Goal: Check status: Check status

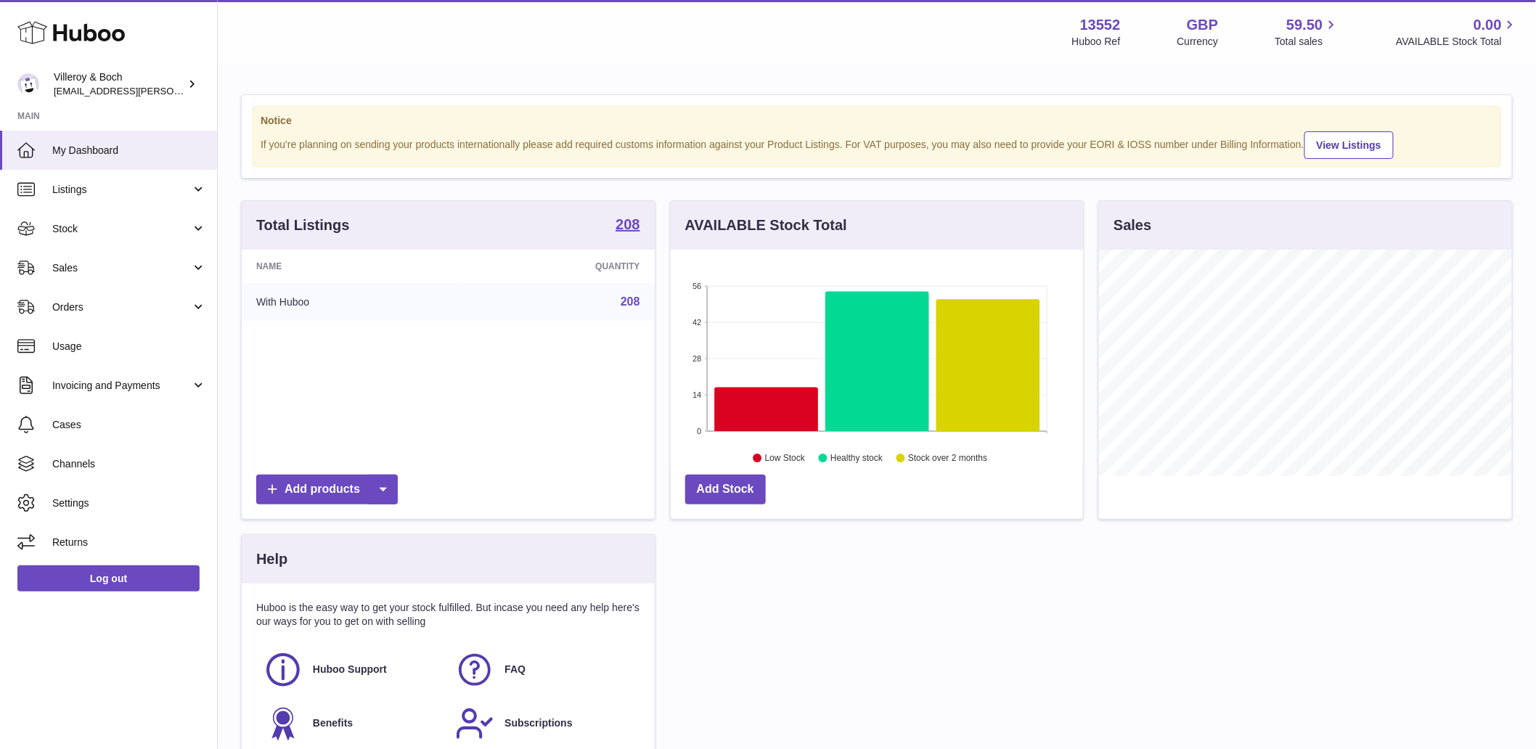
scroll to position [226, 412]
click at [1053, 612] on div "Total Listings 208 Name Quantity With Huboo 208 Add products AVAILABLE Stock To…" at bounding box center [877, 491] width 1286 height 583
click at [91, 308] on span "Orders" at bounding box center [121, 308] width 139 height 14
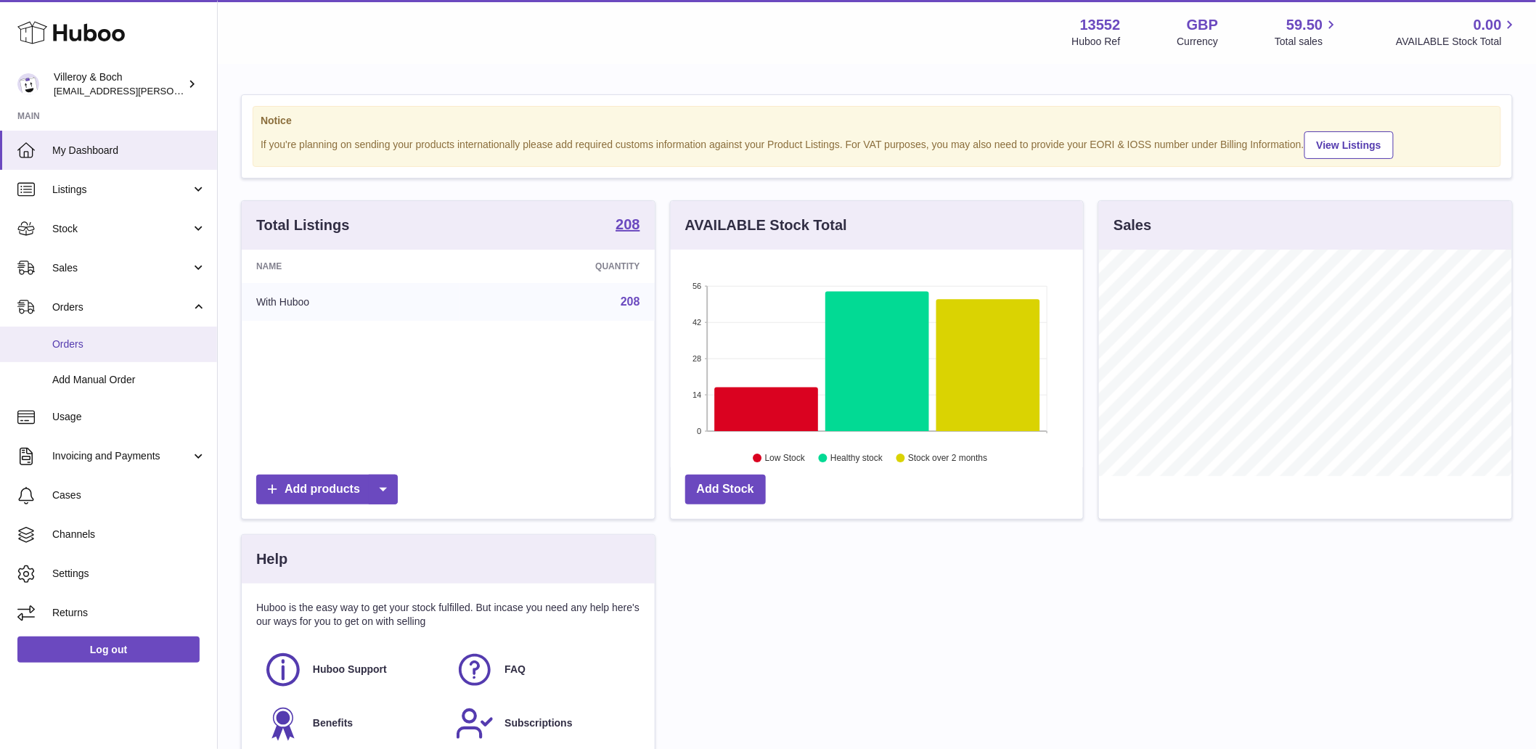
click at [60, 346] on span "Orders" at bounding box center [129, 345] width 154 height 14
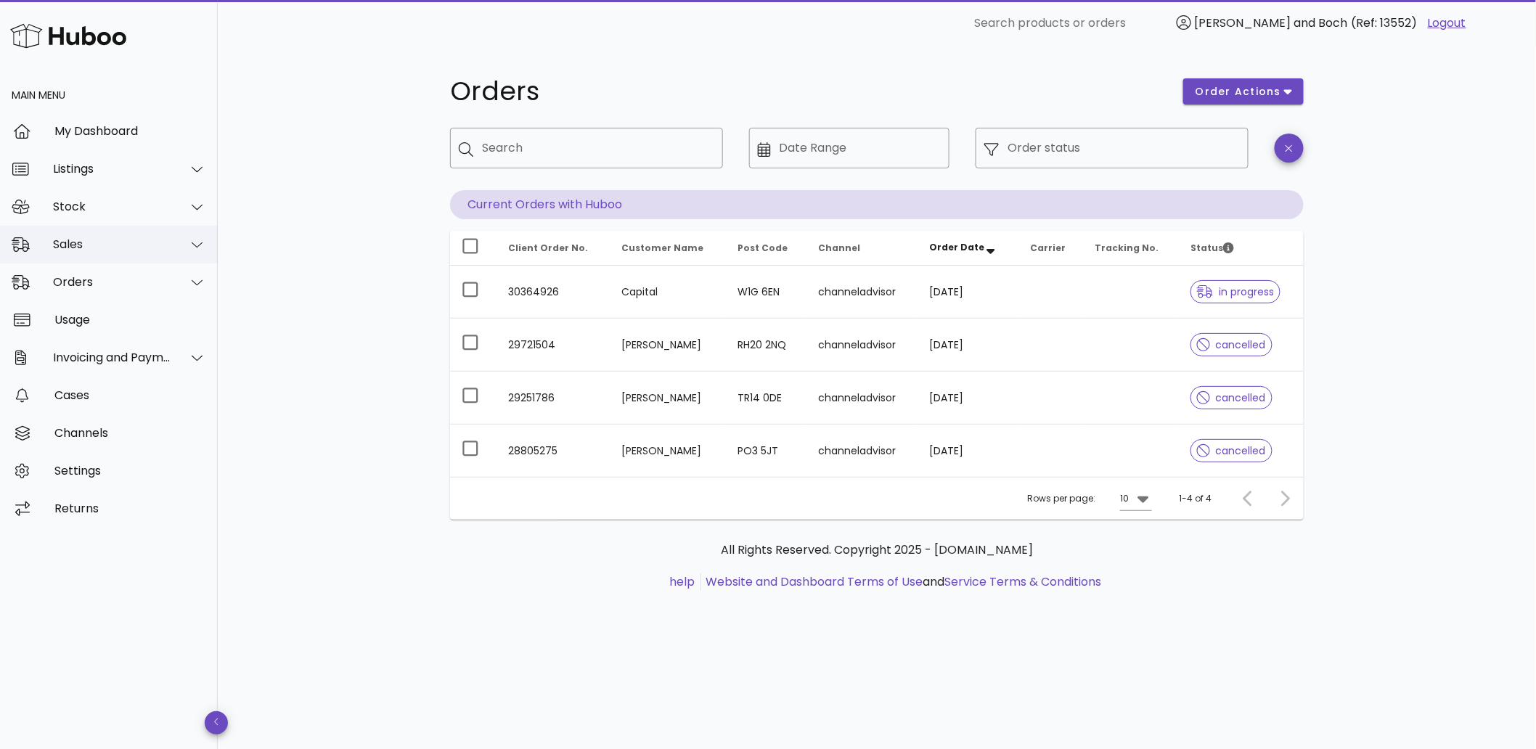
click at [89, 240] on div "Sales" at bounding box center [112, 244] width 118 height 14
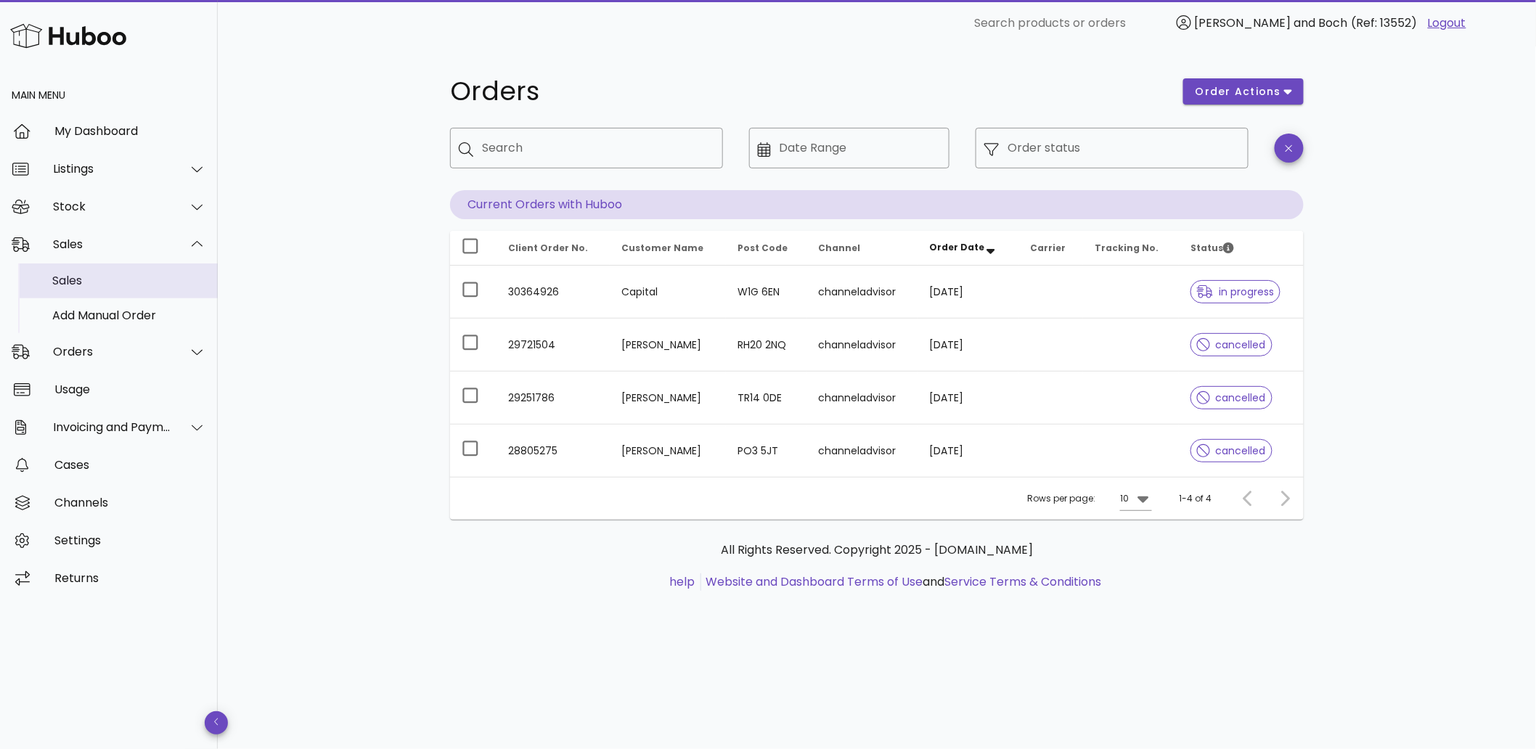
click at [97, 285] on div "Sales" at bounding box center [129, 281] width 154 height 14
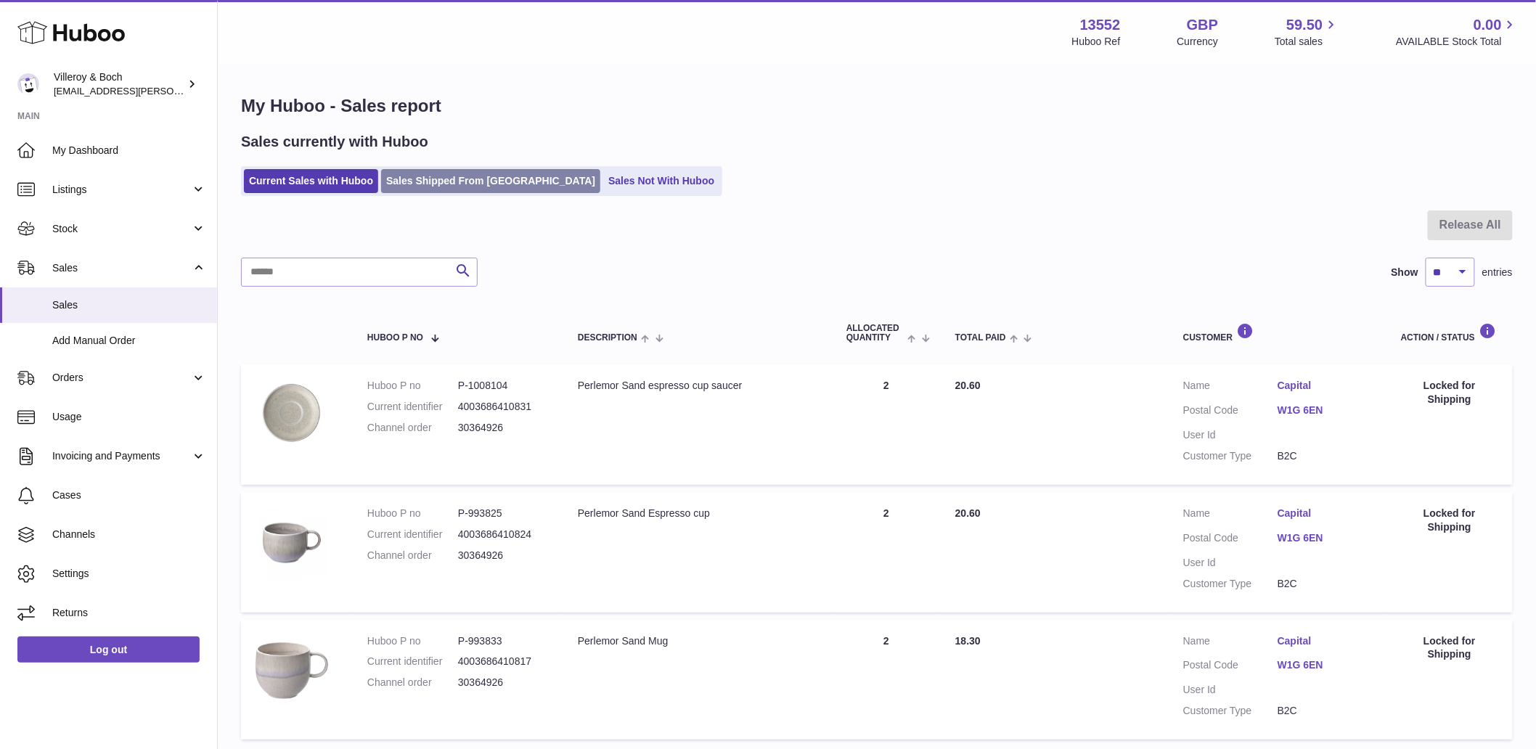
click at [444, 179] on link "Sales Shipped From Huboo" at bounding box center [490, 181] width 219 height 24
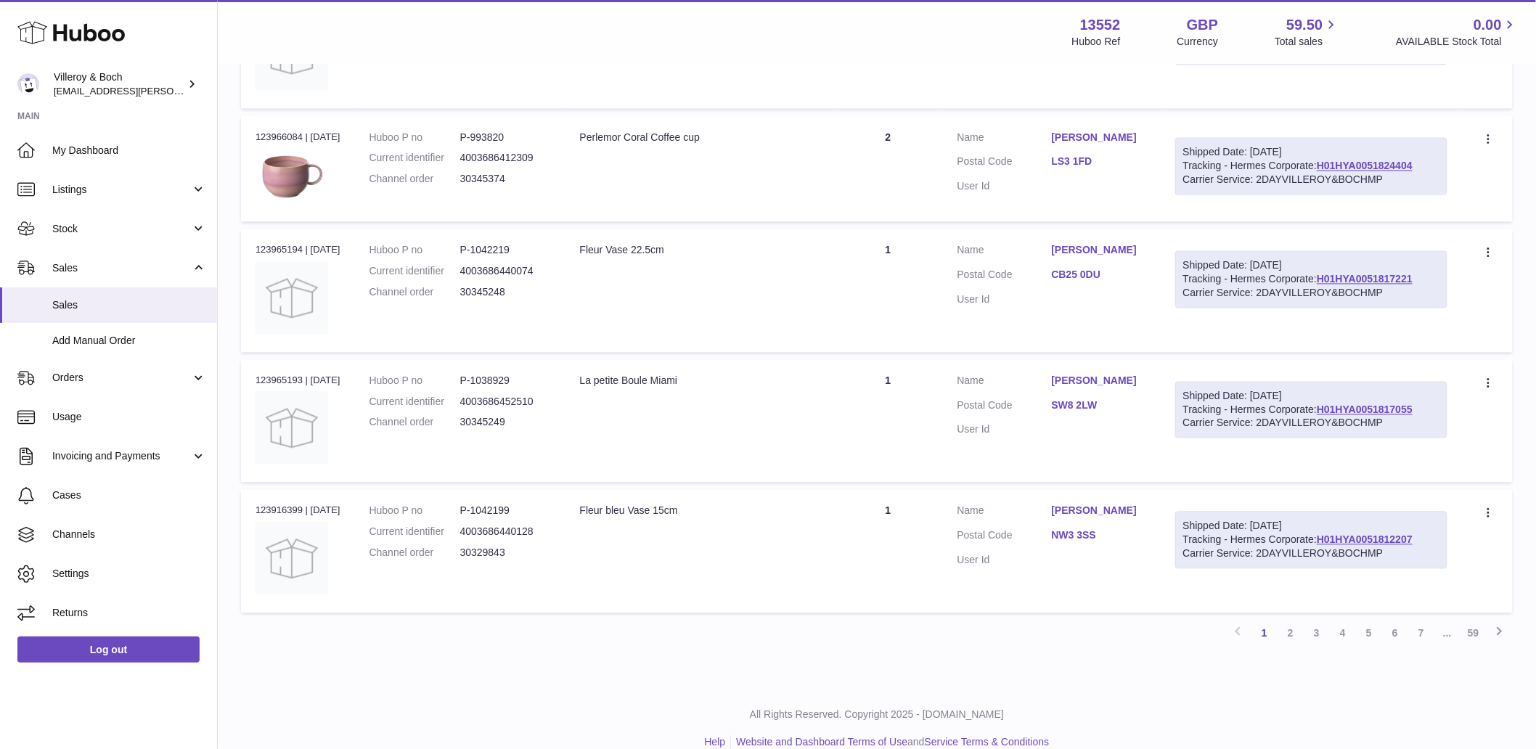
scroll to position [1036, 0]
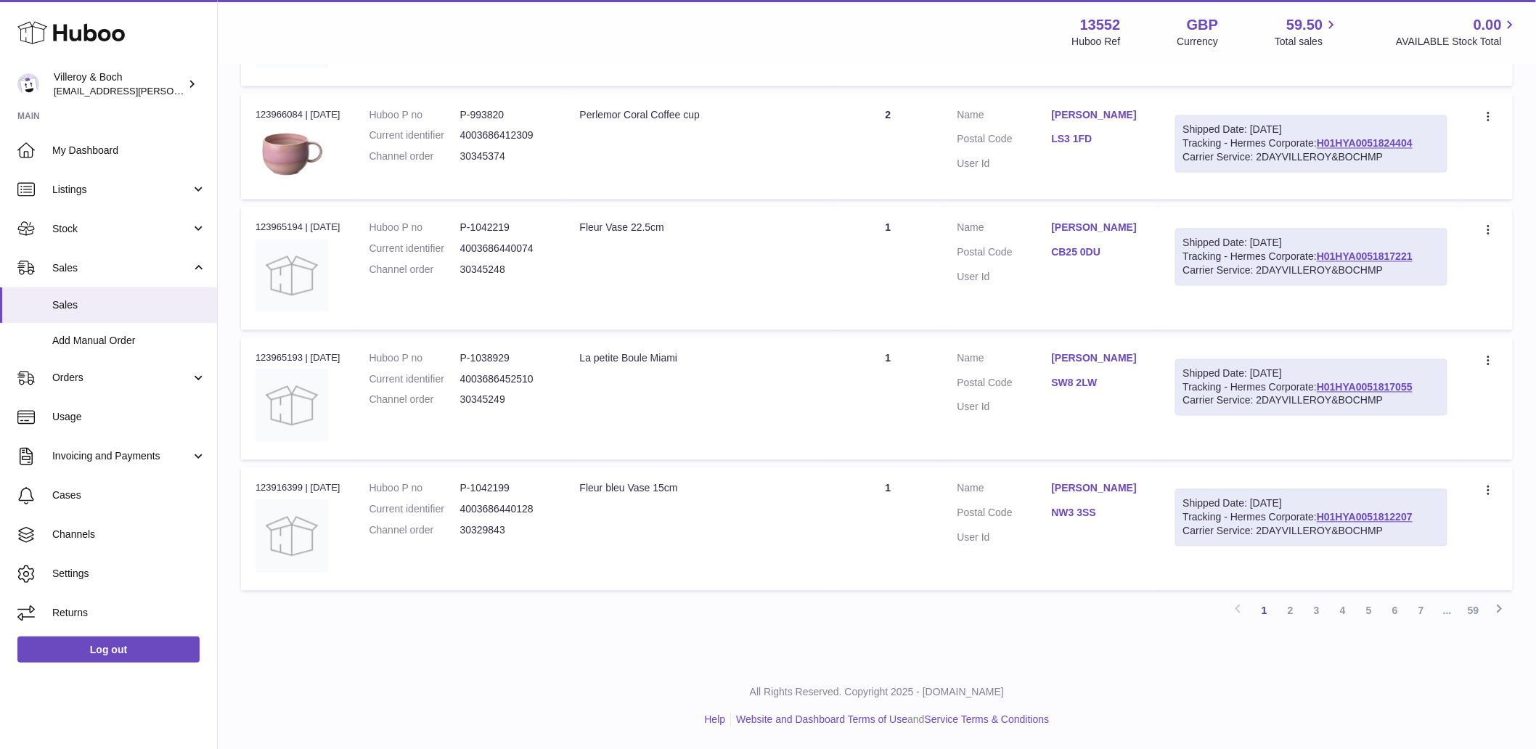
click at [1087, 487] on link "[PERSON_NAME]" at bounding box center [1099, 489] width 94 height 14
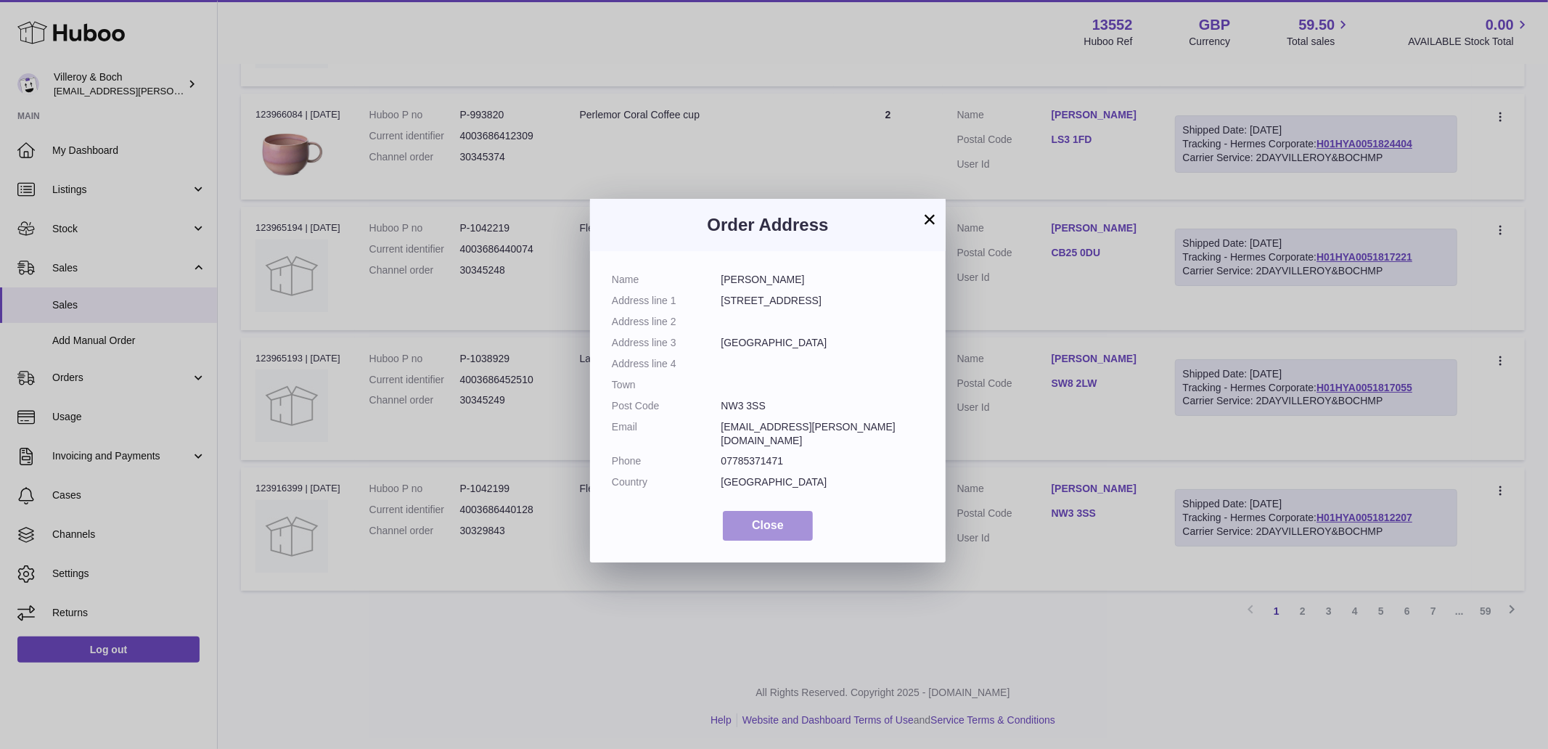
click at [759, 519] on span "Close" at bounding box center [768, 525] width 32 height 12
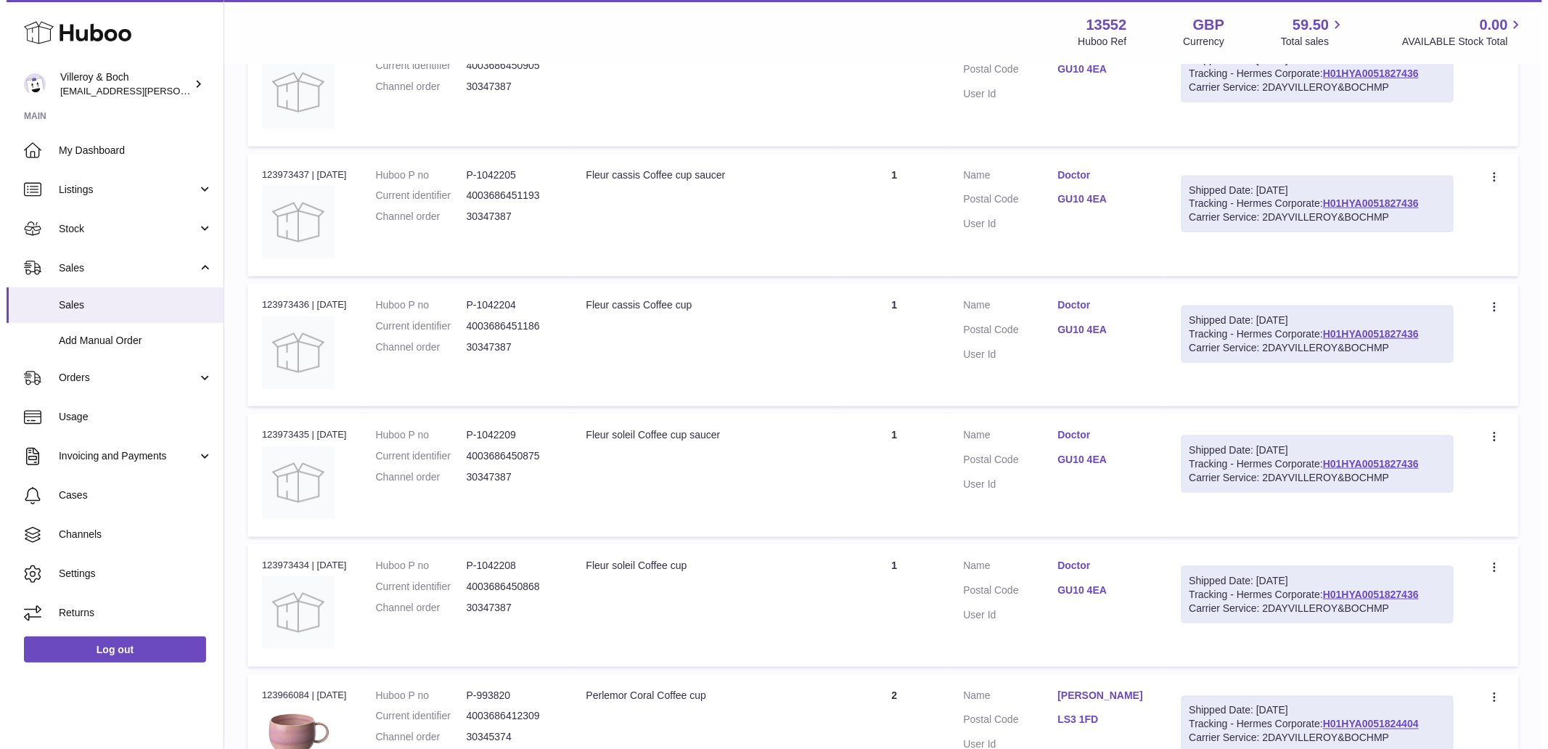
scroll to position [0, 0]
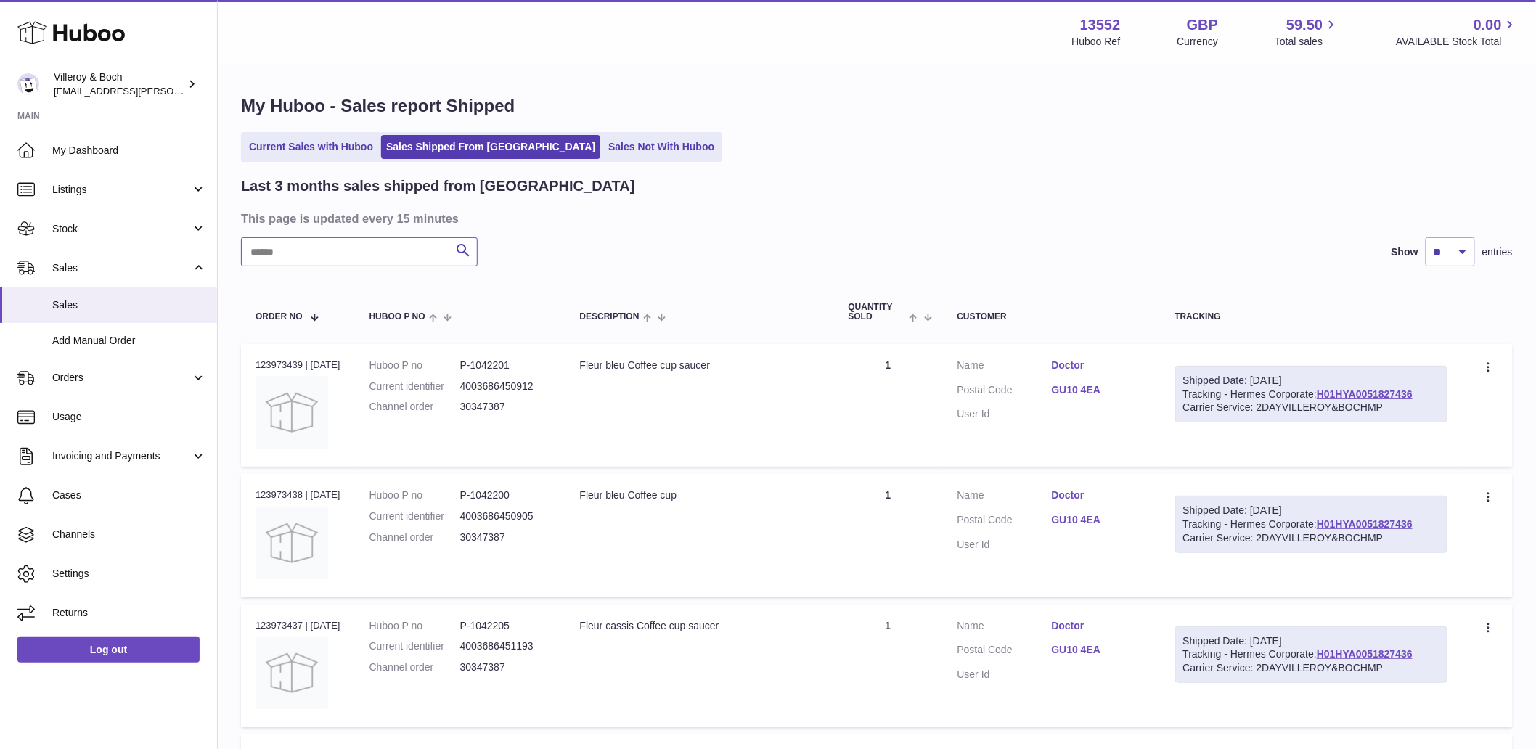
click at [358, 251] on input "text" at bounding box center [359, 251] width 237 height 29
type input "*******"
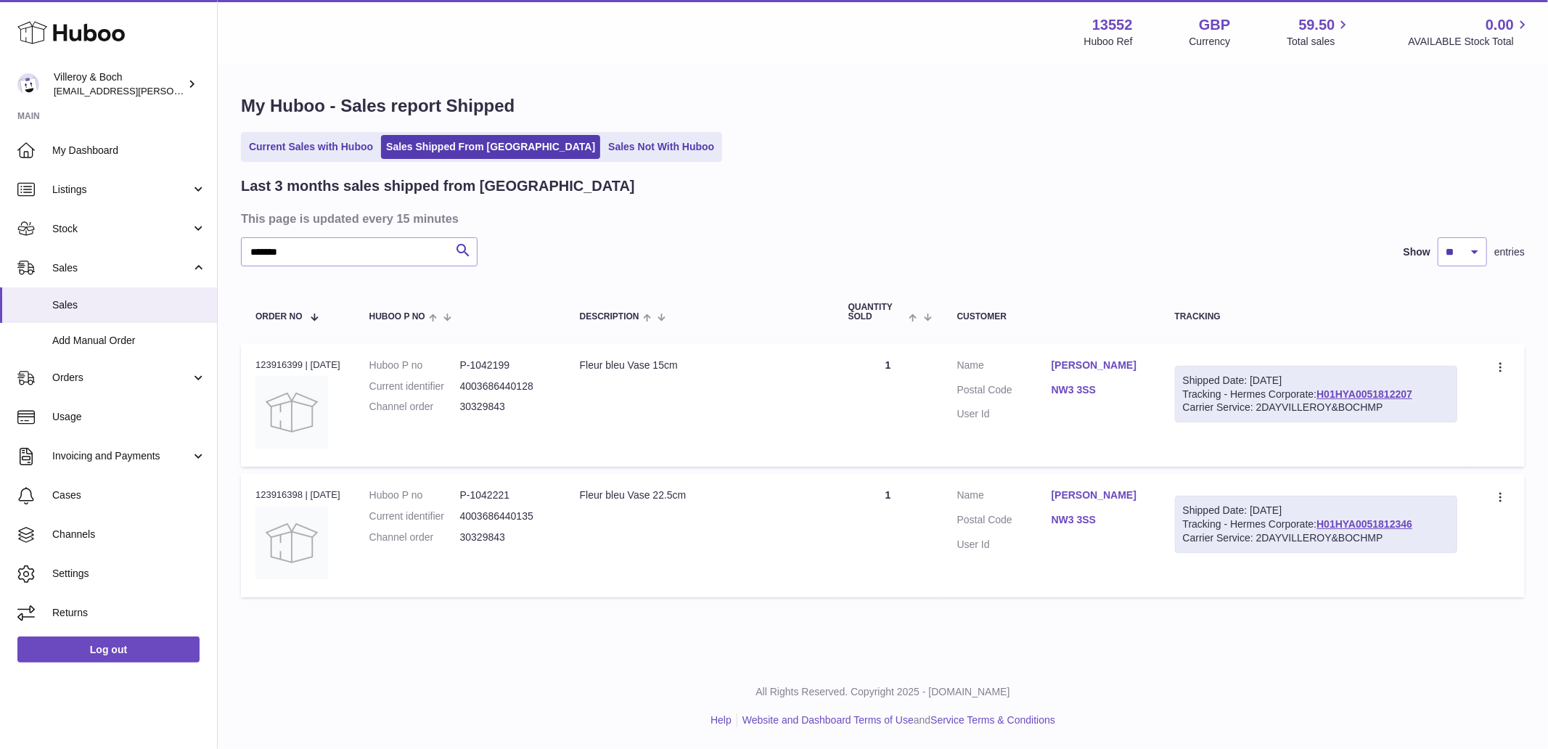
drag, startPoint x: 1404, startPoint y: 521, endPoint x: 1475, endPoint y: 518, distance: 71.2
click at [1475, 518] on td "Create a ticket Duplicate Order" at bounding box center [1498, 535] width 53 height 123
drag, startPoint x: 1443, startPoint y: 518, endPoint x: 1340, endPoint y: 524, distance: 103.3
click at [1340, 524] on div "Shipped Date: [DATE] Tracking - Hermes Corporate: H01HYA0051812346 Carrier Serv…" at bounding box center [1316, 524] width 283 height 57
click at [1464, 523] on td "Shipped Date: [DATE] Tracking - Hermes Corporate: H01HYA0051812346 Carrier Serv…" at bounding box center [1317, 535] width 312 height 123
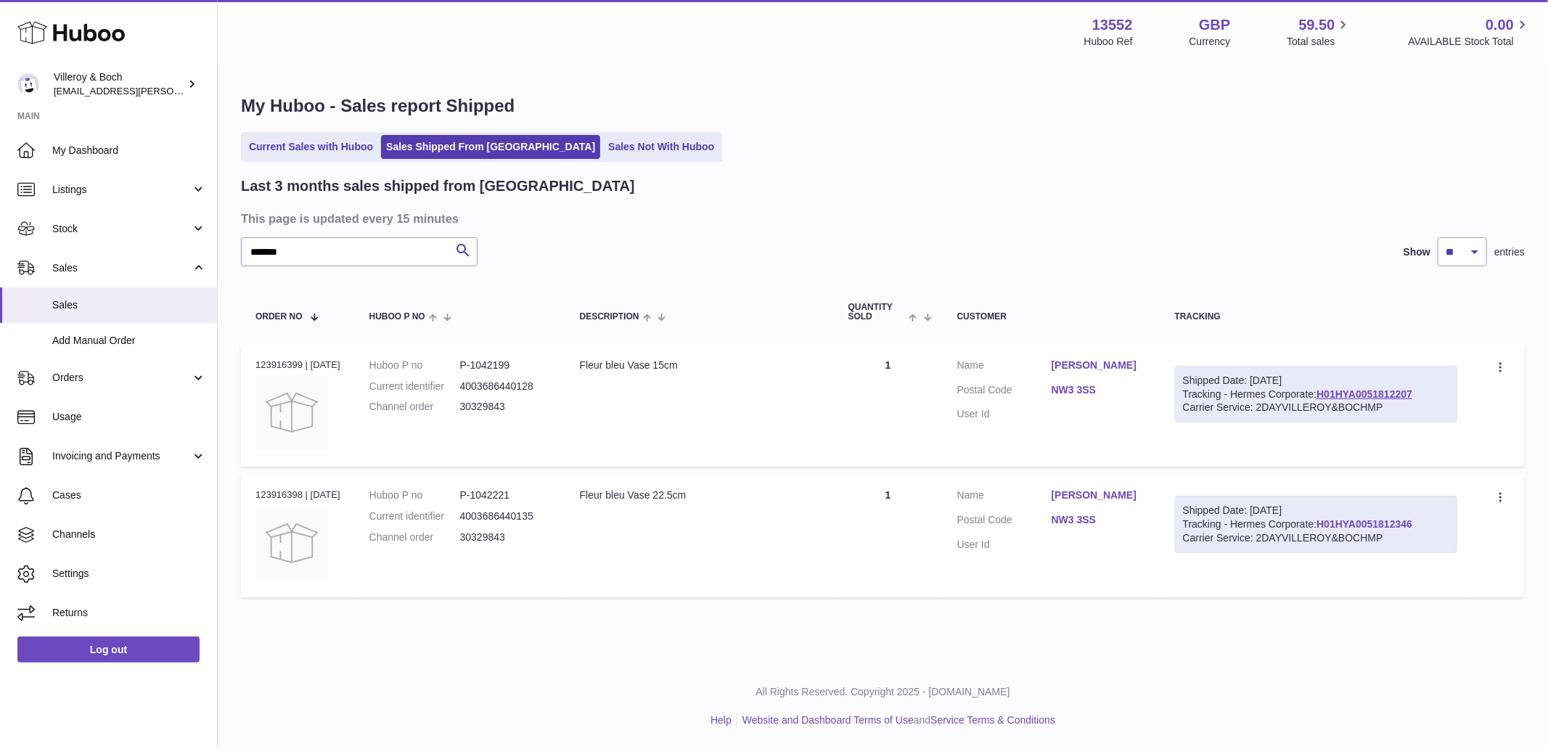
drag, startPoint x: 1436, startPoint y: 525, endPoint x: 1323, endPoint y: 526, distance: 112.5
click at [1323, 526] on div "Shipped Date: [DATE] Tracking - Hermes Corporate: H01HYA0051812346 Carrier Serv…" at bounding box center [1316, 524] width 283 height 57
copy link "H01HYA0051812346"
drag, startPoint x: 1442, startPoint y: 388, endPoint x: 1324, endPoint y: 398, distance: 118.8
click at [1324, 398] on div "Shipped Date: [DATE] Tracking - Hermes Corporate: H01HYA0051812207 Carrier Serv…" at bounding box center [1316, 394] width 283 height 57
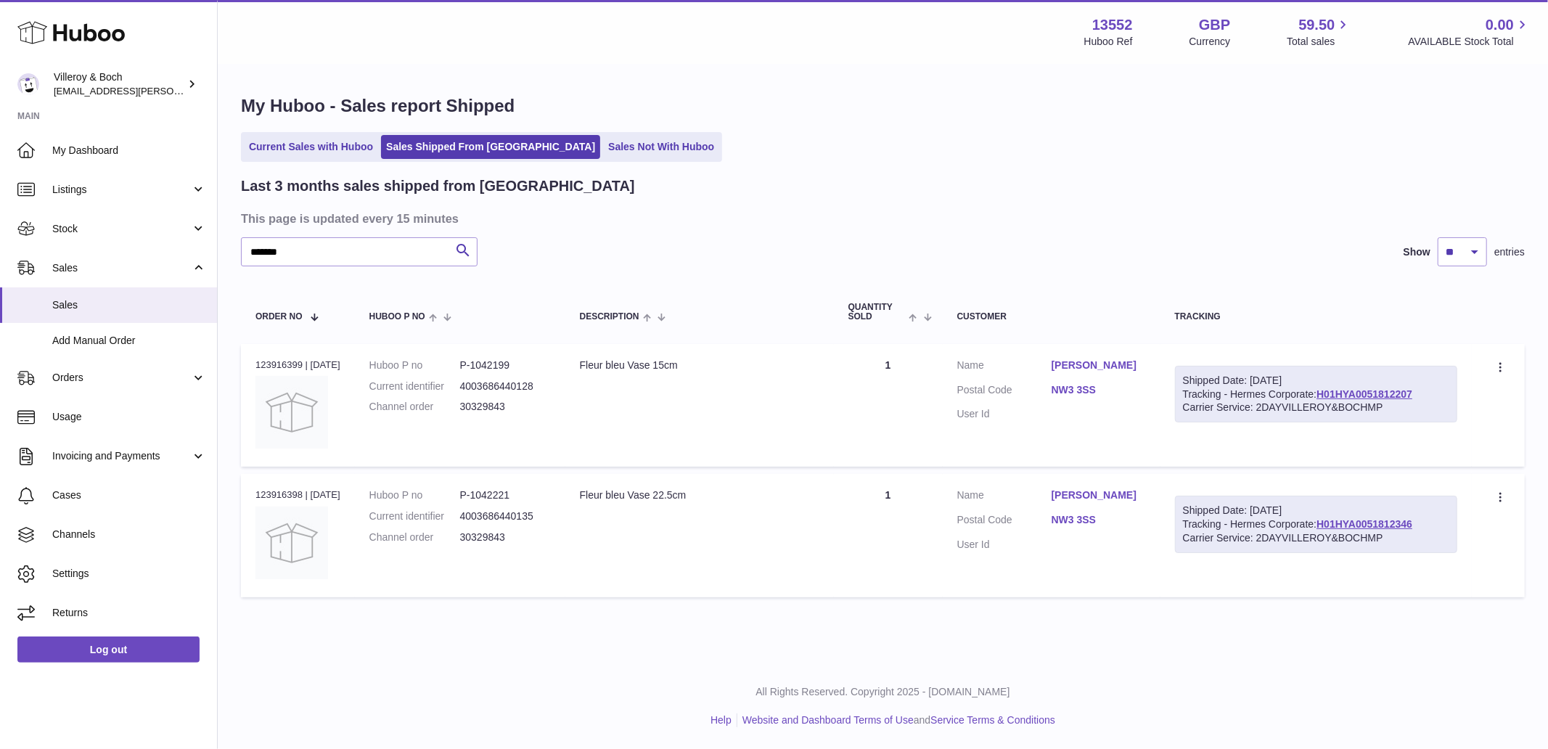
copy link "H01HYA0051812207"
